Goal: Task Accomplishment & Management: Manage account settings

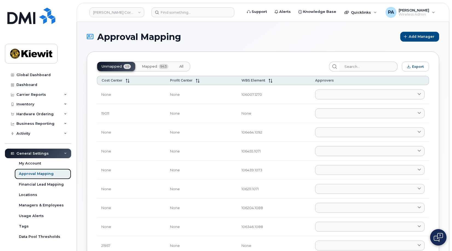
click at [40, 176] on div "Approval Mapping" at bounding box center [36, 174] width 35 height 5
click at [34, 115] on div "Hardware Ordering" at bounding box center [34, 114] width 37 height 4
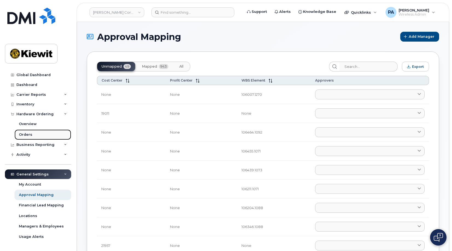
click at [28, 134] on div "Orders" at bounding box center [25, 134] width 13 height 5
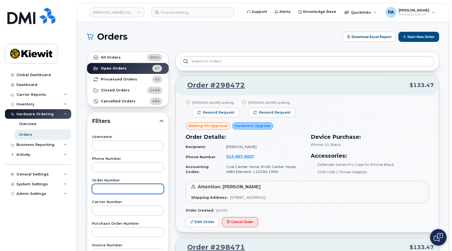
click at [106, 188] on input "text" at bounding box center [128, 189] width 72 height 10
type input "298196"
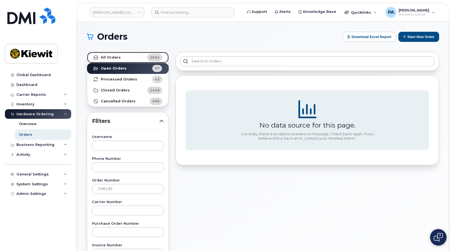
click at [134, 61] on link "All Orders 2024" at bounding box center [128, 57] width 82 height 11
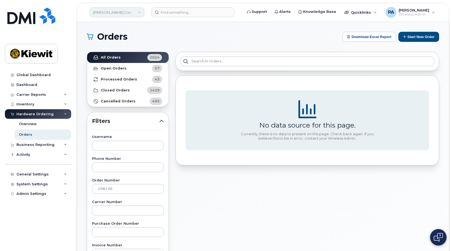
click at [124, 10] on link "[PERSON_NAME] Corporation" at bounding box center [117, 12] width 55 height 10
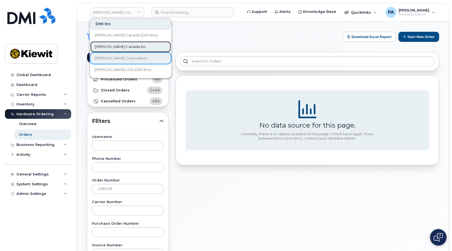
click at [119, 46] on span "Kiewit Canada Inc" at bounding box center [120, 46] width 51 height 5
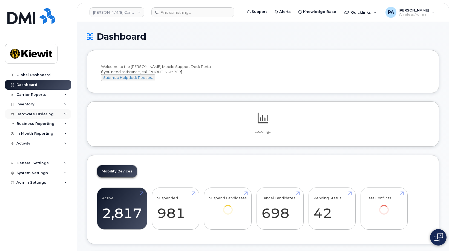
click at [39, 114] on div "Hardware Ordering" at bounding box center [34, 114] width 37 height 4
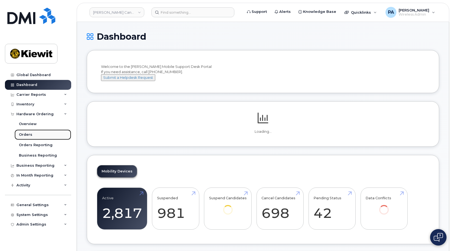
click at [32, 136] on link "Orders" at bounding box center [43, 135] width 57 height 10
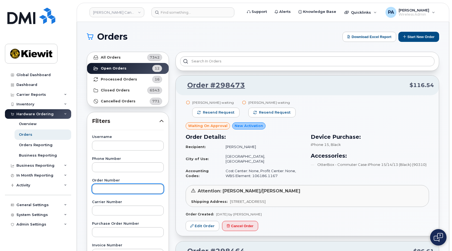
click at [113, 192] on input "text" at bounding box center [128, 189] width 72 height 10
type input "298196"
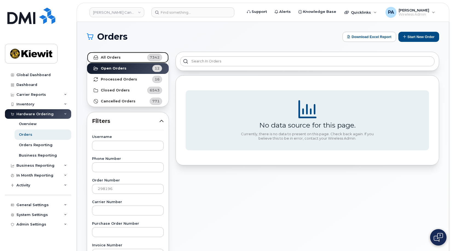
click at [135, 58] on link "All Orders 7342" at bounding box center [128, 57] width 82 height 11
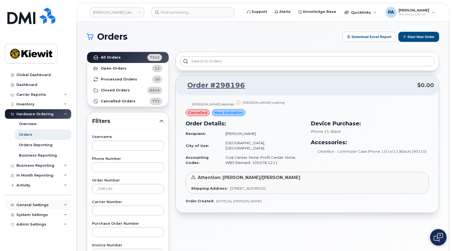
click at [43, 204] on div "General Settings" at bounding box center [32, 205] width 32 height 4
click at [36, 225] on div "Approval Mapping" at bounding box center [36, 225] width 35 height 5
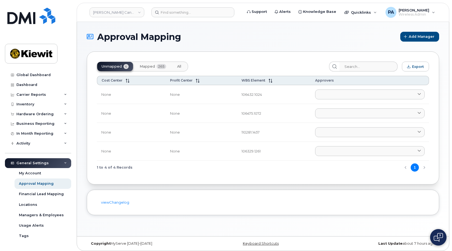
click at [148, 65] on span "Mapped" at bounding box center [147, 66] width 15 height 4
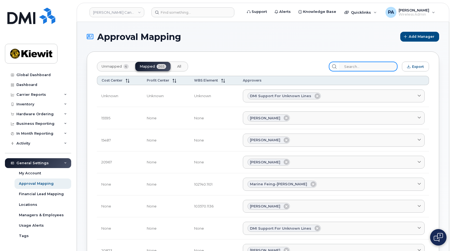
click at [367, 65] on input "search" at bounding box center [369, 67] width 58 height 10
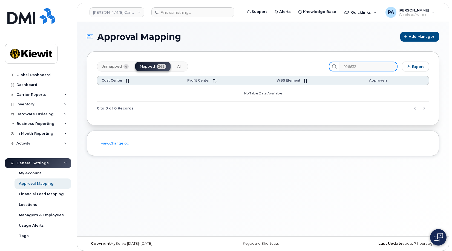
click at [367, 67] on input "106632" at bounding box center [369, 67] width 58 height 10
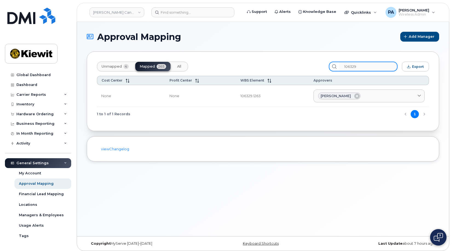
drag, startPoint x: 367, startPoint y: 66, endPoint x: 308, endPoint y: 61, distance: 59.2
click at [308, 61] on div "Unmapped 4 Mapped 265 All 106329 Export Cost Center Profit Center WBS Element A…" at bounding box center [263, 92] width 353 height 80
paste input "5424"
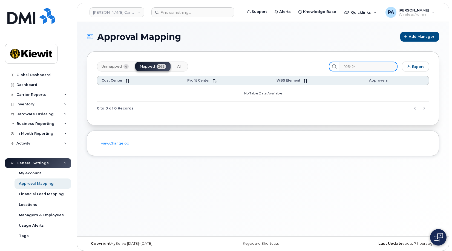
type input "105424"
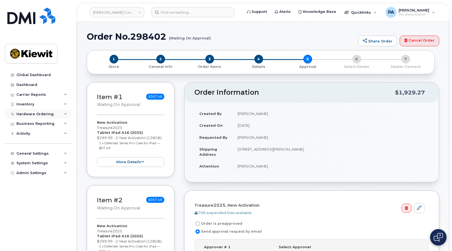
click at [35, 113] on div "Hardware Ordering" at bounding box center [34, 114] width 37 height 4
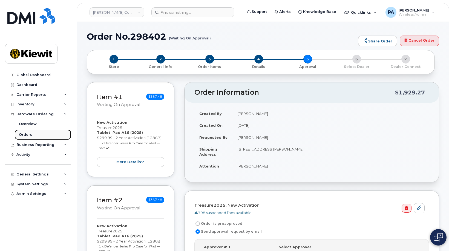
click at [25, 136] on div "Orders" at bounding box center [25, 134] width 13 height 5
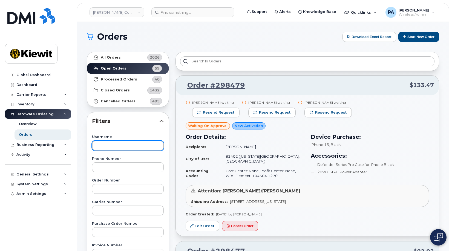
drag, startPoint x: 113, startPoint y: 141, endPoint x: 116, endPoint y: 144, distance: 3.7
click at [113, 142] on input "text" at bounding box center [128, 146] width 72 height 10
click at [115, 145] on input "text" at bounding box center [128, 146] width 72 height 10
type input "Jorge Ramos"
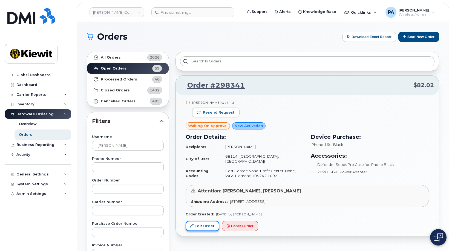
click at [206, 222] on link "Edit Order" at bounding box center [203, 226] width 34 height 10
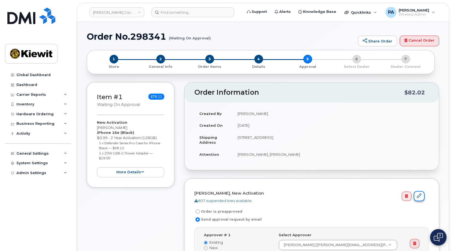
click at [422, 197] on icon at bounding box center [419, 196] width 4 height 4
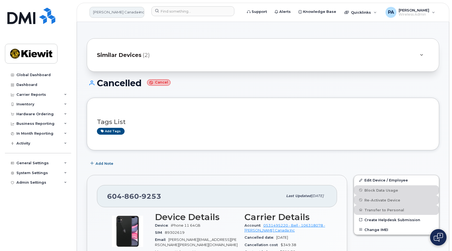
click at [120, 12] on link "[PERSON_NAME] Canada Inc" at bounding box center [117, 12] width 55 height 11
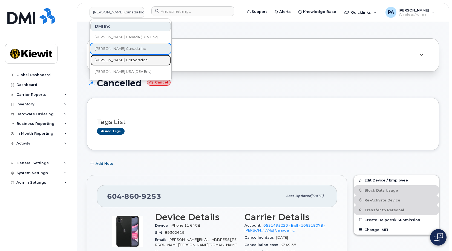
click at [117, 61] on span "[PERSON_NAME] Corporation" at bounding box center [121, 60] width 53 height 5
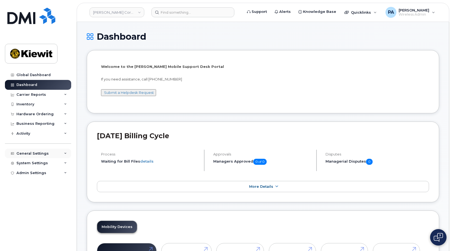
click at [34, 153] on div "General Settings" at bounding box center [32, 154] width 32 height 4
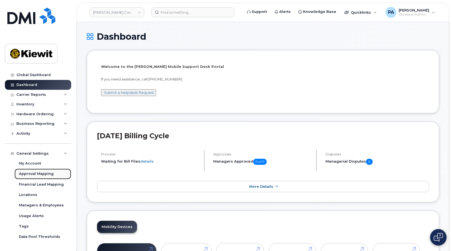
click at [36, 175] on div "Approval Mapping" at bounding box center [36, 174] width 35 height 5
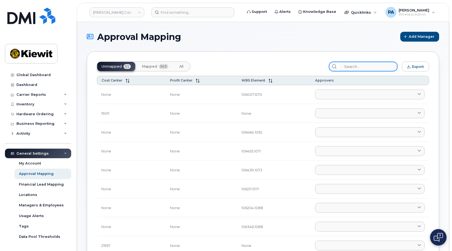
click at [366, 69] on input "search" at bounding box center [369, 67] width 58 height 10
paste input "105424"
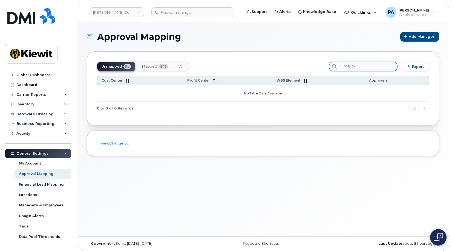
type input "105424"
click at [186, 64] on button "All" at bounding box center [181, 66] width 13 height 9
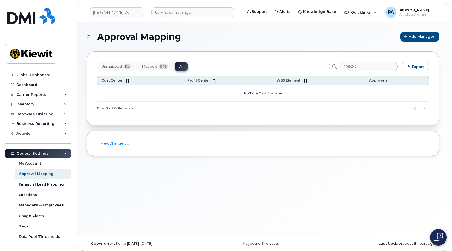
click at [153, 67] on span "Mapped" at bounding box center [149, 66] width 15 height 4
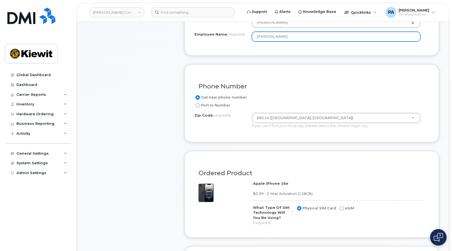
scroll to position [301, 0]
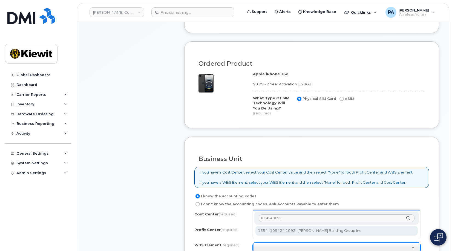
type input "105424.1092"
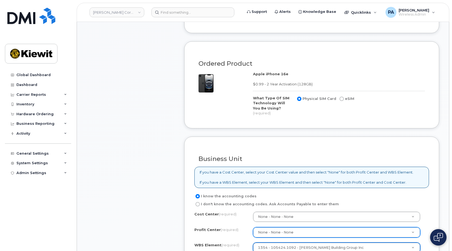
scroll to position [411, 0]
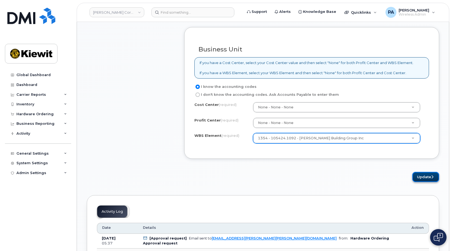
click at [429, 172] on button "Update" at bounding box center [426, 177] width 27 height 10
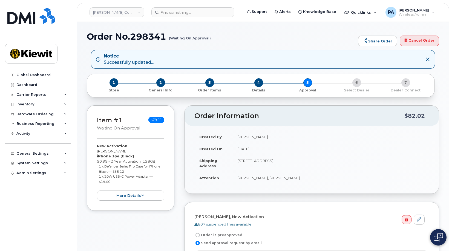
scroll to position [110, 0]
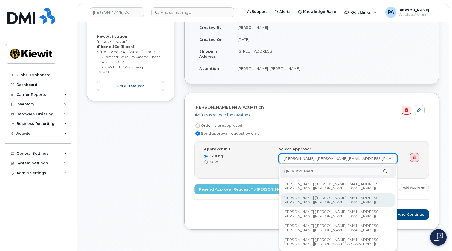
type input "[PERSON_NAME]"
type input "2148815"
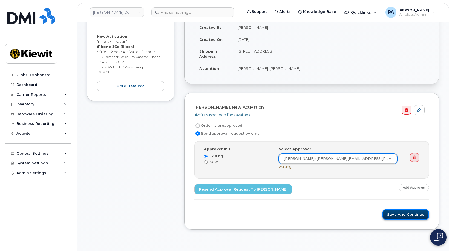
click at [409, 215] on button "Save and Continue" at bounding box center [406, 215] width 47 height 10
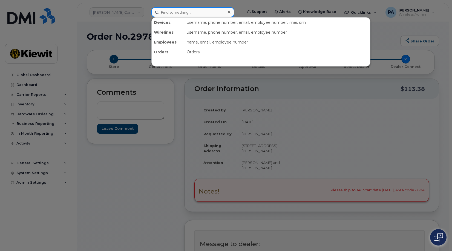
click at [180, 10] on input at bounding box center [193, 12] width 83 height 10
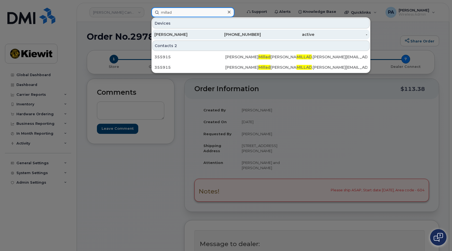
type input "millad"
click at [180, 36] on div "[PERSON_NAME]" at bounding box center [181, 34] width 53 height 5
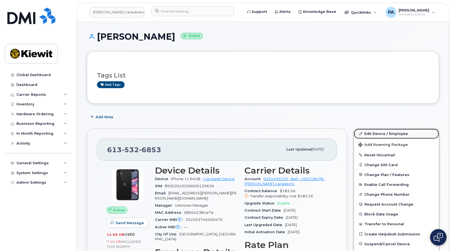
click at [386, 133] on link "Edit Device / Employee" at bounding box center [396, 134] width 85 height 10
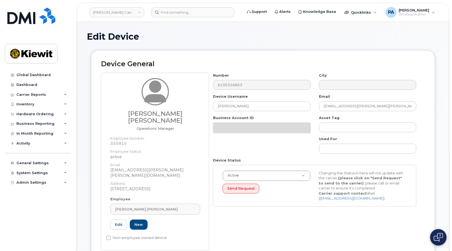
select select "14059"
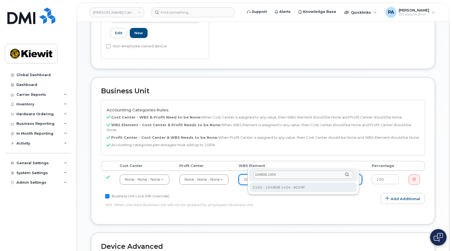
type input "104808.1404"
type input "3292028"
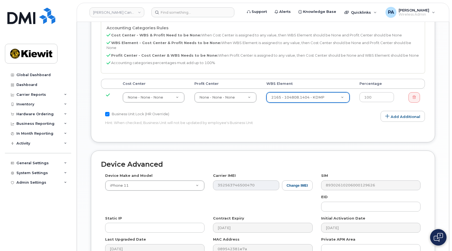
scroll to position [320, 0]
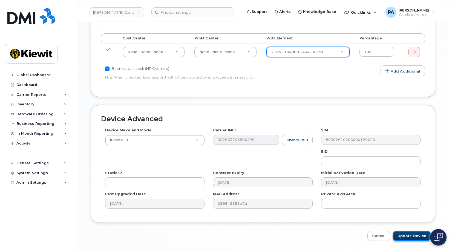
click at [409, 231] on input "Update Device" at bounding box center [412, 236] width 38 height 10
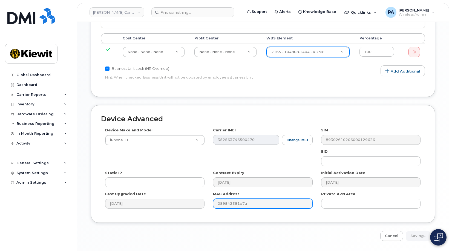
type input "Saving..."
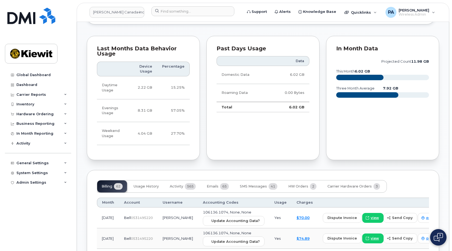
scroll to position [685, 0]
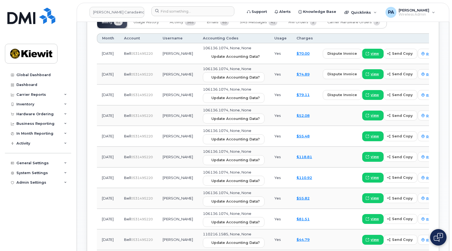
drag, startPoint x: 214, startPoint y: 45, endPoint x: 256, endPoint y: 18, distance: 50.5
click at [214, 54] on span "Update Accounting Data?" at bounding box center [236, 56] width 49 height 5
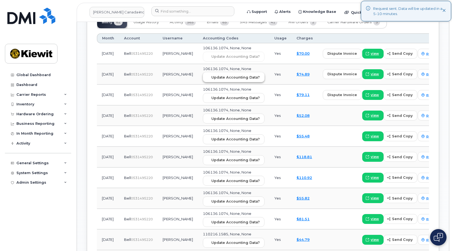
click at [212, 75] on span "Update Accounting Data?" at bounding box center [236, 77] width 49 height 5
drag, startPoint x: 235, startPoint y: 68, endPoint x: 253, endPoint y: 19, distance: 52.2
click at [235, 75] on span "Update Accounting Data?" at bounding box center [236, 77] width 49 height 5
